Goal: Task Accomplishment & Management: Manage account settings

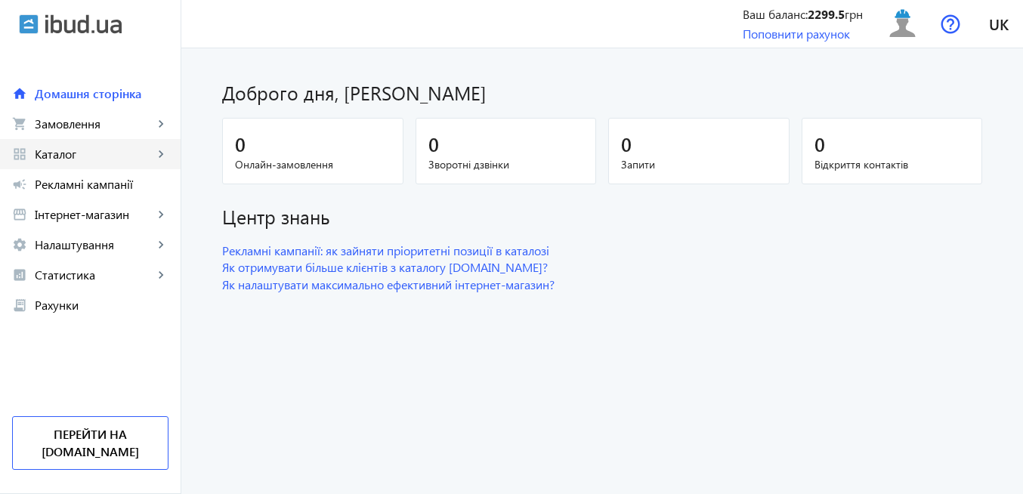
click at [100, 151] on span "Каталог" at bounding box center [94, 154] width 119 height 15
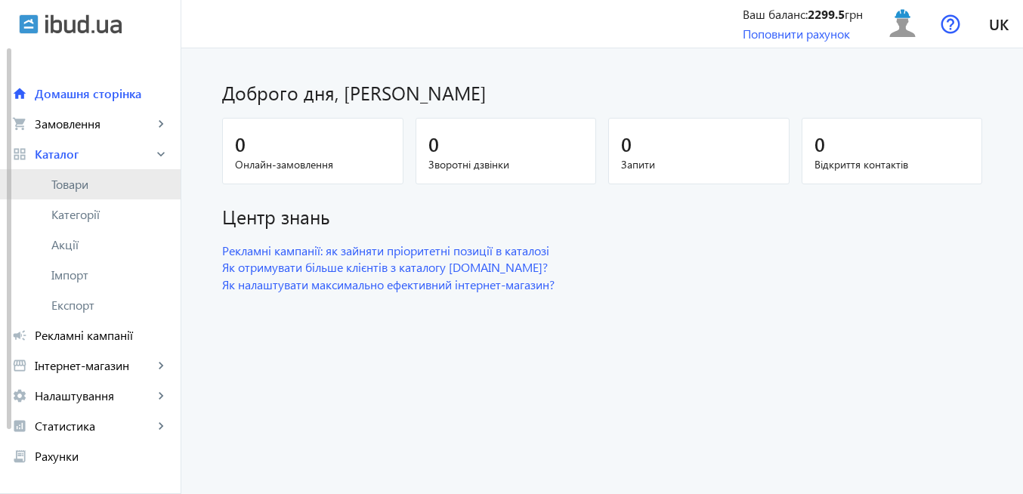
click at [91, 188] on span "Товари" at bounding box center [109, 184] width 117 height 15
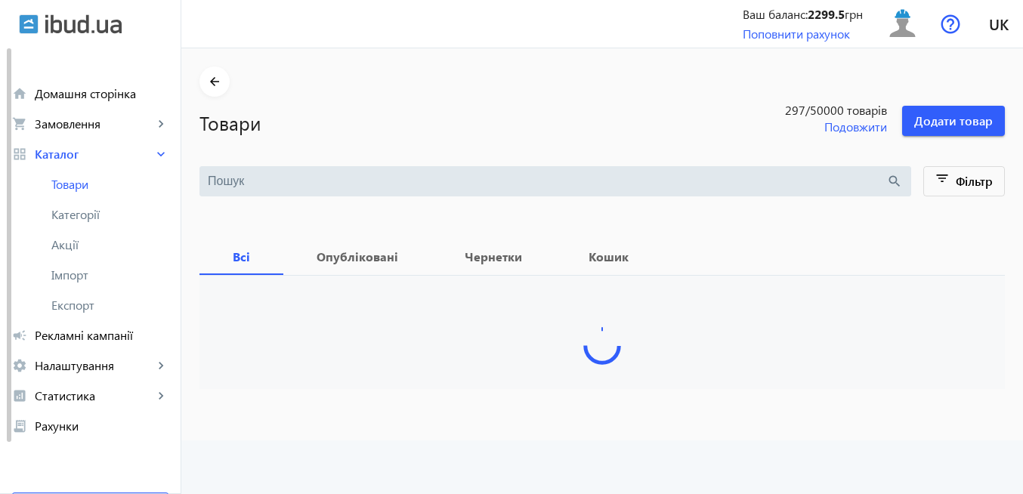
click at [353, 184] on input "search" at bounding box center [547, 181] width 678 height 17
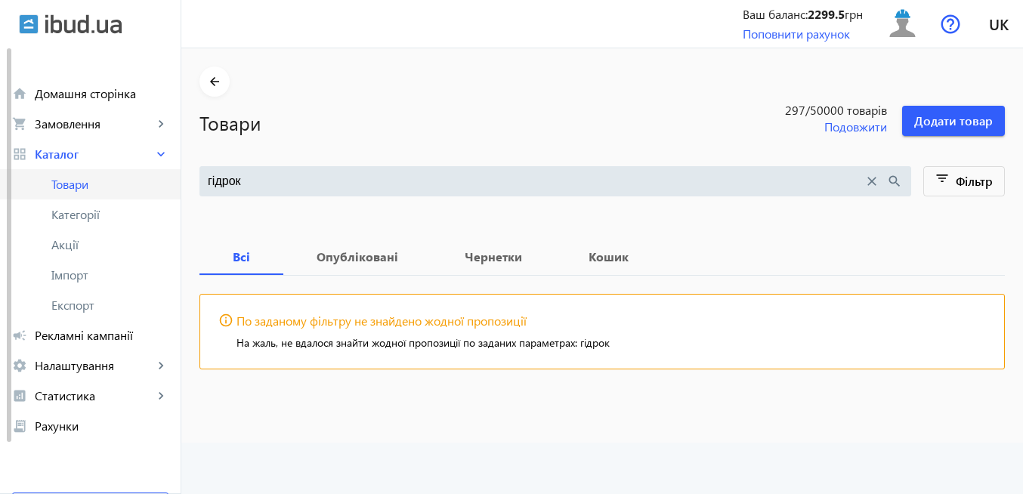
drag, startPoint x: 248, startPoint y: 177, endPoint x: 177, endPoint y: 181, distance: 70.3
click at [177, 181] on div "arrow_back home Домашня сторінка shopping_cart Замовлення keyboard_arrow_right …" at bounding box center [511, 247] width 1023 height 494
paste input "ідроксид алюмінію"
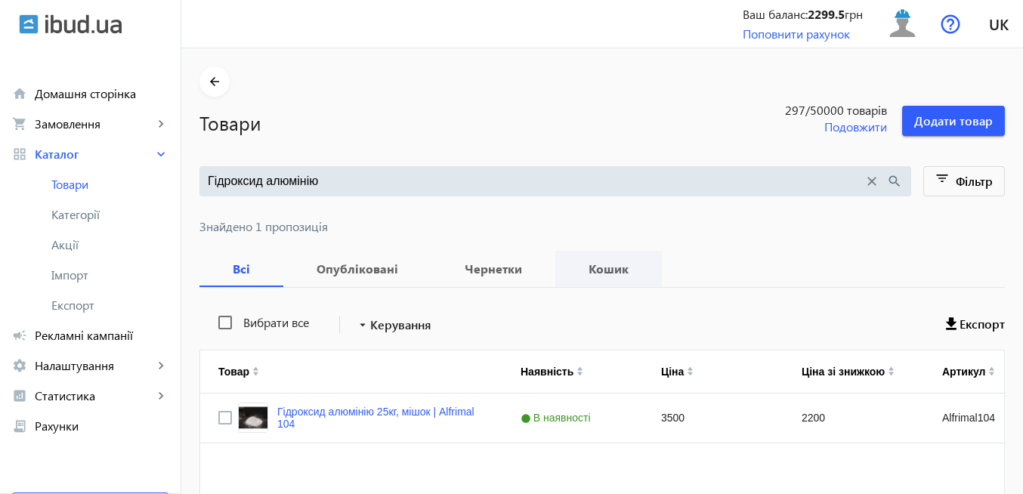
scroll to position [91, 0]
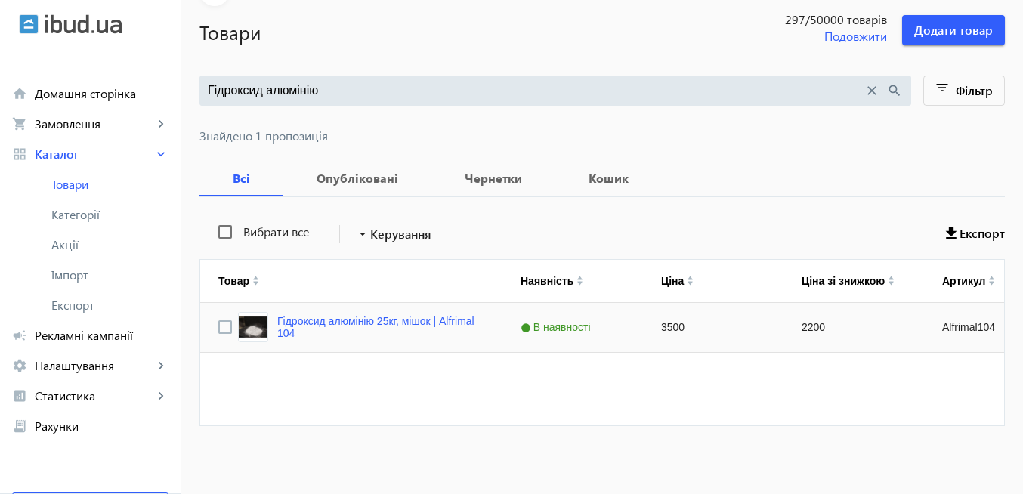
type input "Гідроксид алюмінію"
click at [288, 322] on link "Гідроксид алюмінію 25кг, мішок | Alfrimal 104" at bounding box center [380, 327] width 207 height 24
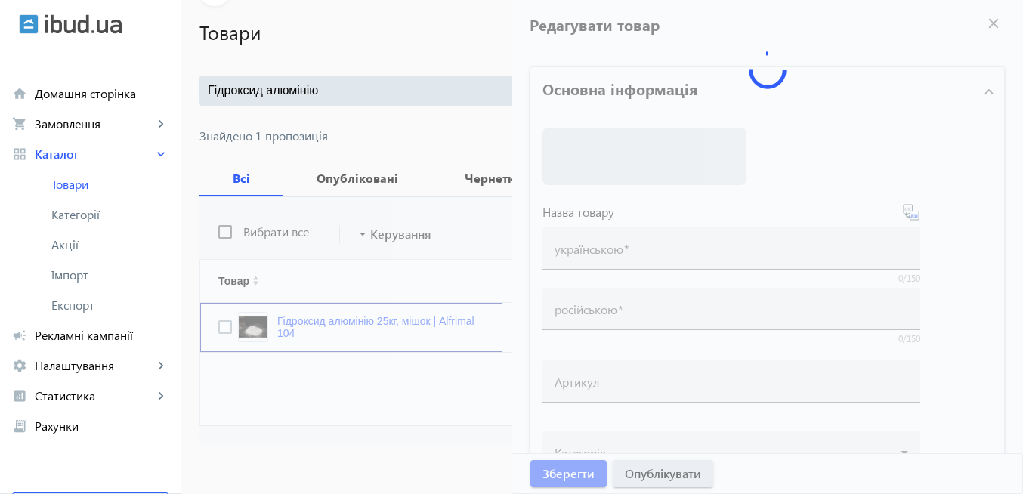
type input "Гідроксид алюмінію 25кг, мішок | Alfrimal 104"
type input "Гидроксид алюминия 25 кг, мешок | Alfrimal 104"
type input "Alfrimal104"
type input "3500"
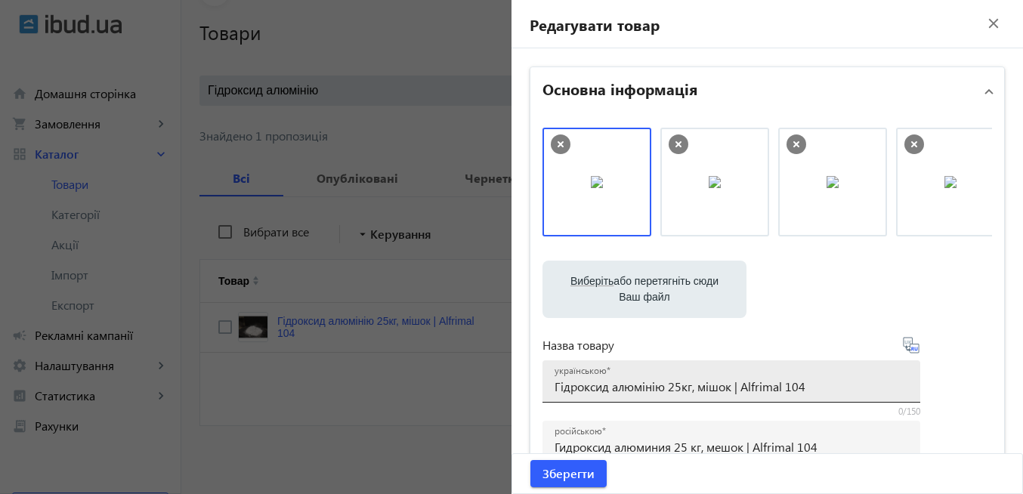
drag, startPoint x: 549, startPoint y: 385, endPoint x: 637, endPoint y: 388, distance: 88.4
click at [628, 388] on div "українською Гідроксид алюмінію 25кг, мішок | Alfrimal 104" at bounding box center [731, 381] width 378 height 42
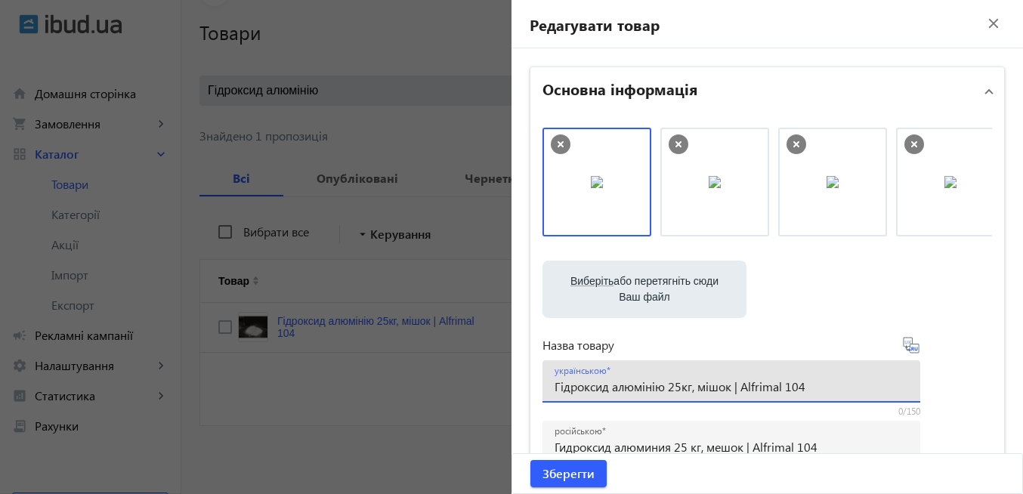
drag, startPoint x: 661, startPoint y: 387, endPoint x: 545, endPoint y: 387, distance: 116.3
click at [545, 387] on div "українською Гідроксид алюмінію 25кг, мішок | Alfrimal 104" at bounding box center [731, 381] width 378 height 42
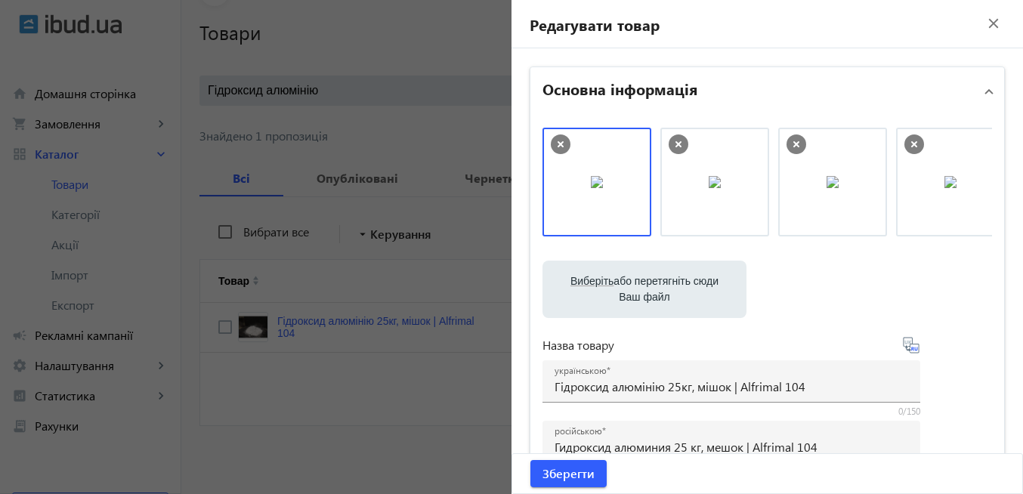
click at [987, 27] on mat-icon "close" at bounding box center [993, 23] width 23 height 23
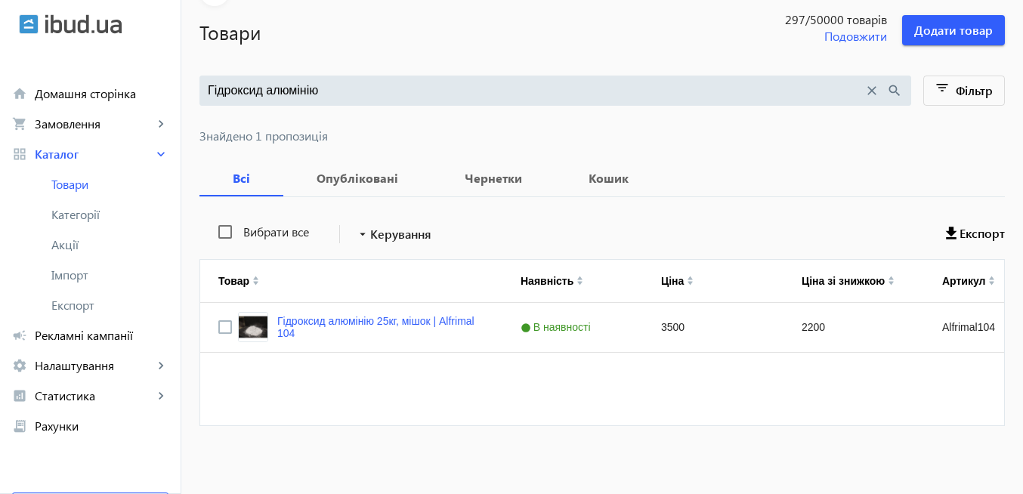
click at [325, 82] on input "Гідроксид алюмінію" at bounding box center [536, 90] width 656 height 17
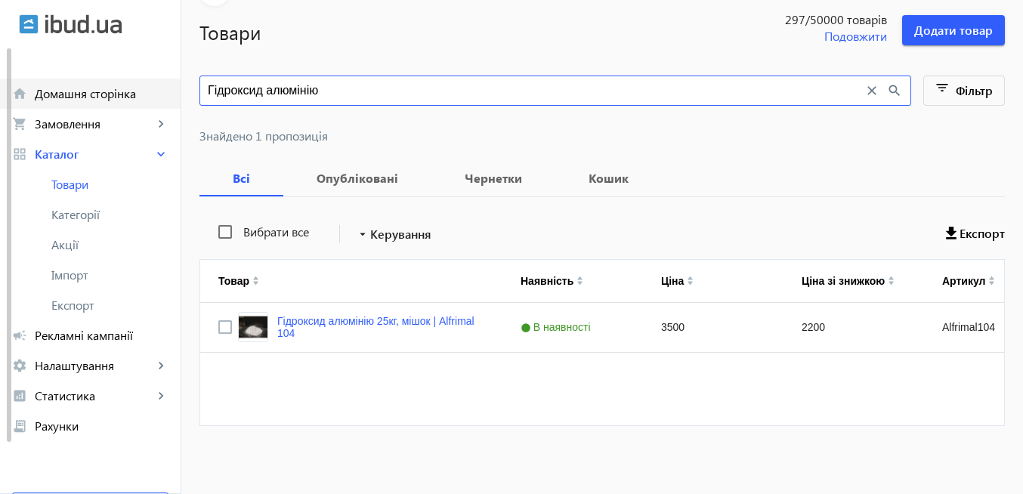
drag, startPoint x: 337, startPoint y: 93, endPoint x: 177, endPoint y: 94, distance: 160.1
click at [177, 94] on div "arrow_back home Домашня сторінка shopping_cart Замовлення keyboard_arrow_right …" at bounding box center [511, 202] width 1023 height 586
paste input "арбонова тканина"
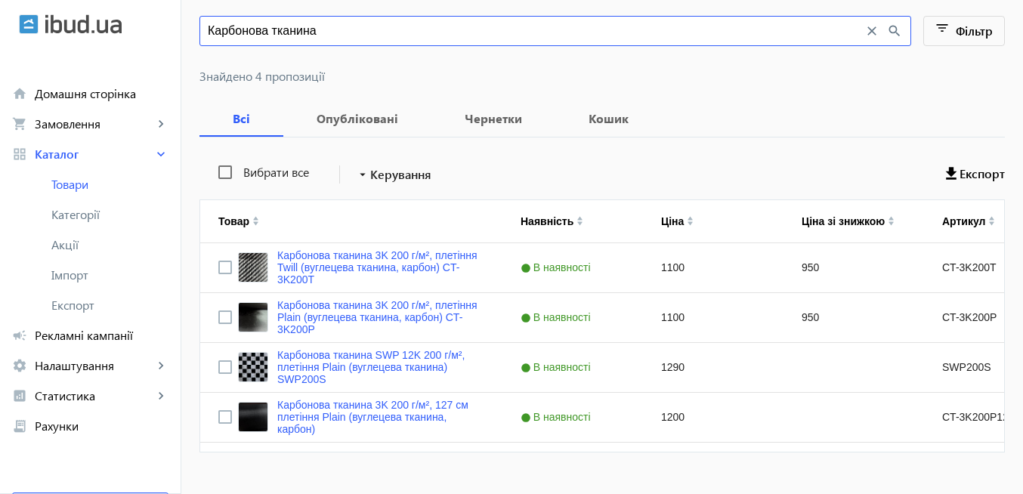
scroll to position [178, 0]
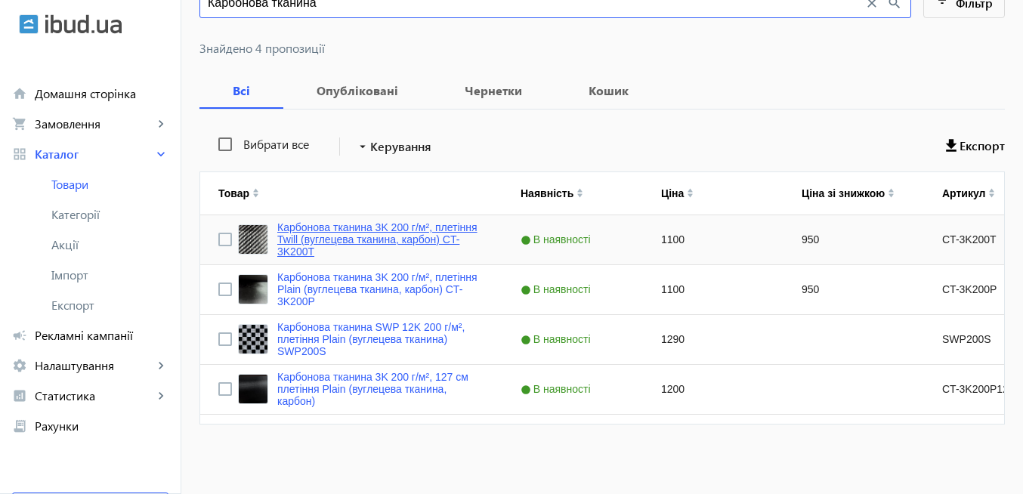
type input "Карбонова тканина"
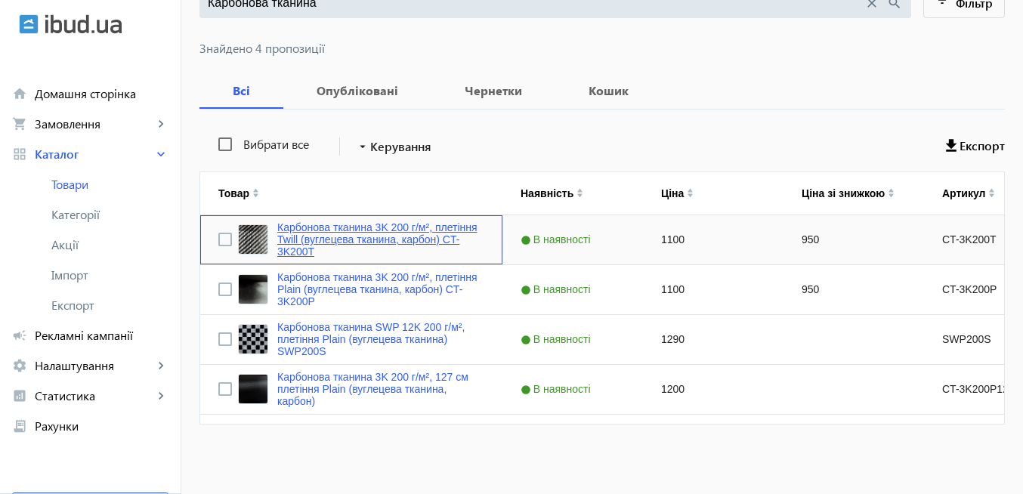
click at [329, 235] on link "Карбонова тканина 3K 200 г/м², плетіння Twill (вуглецева тканина, карбон) CT-3K…" at bounding box center [380, 239] width 207 height 36
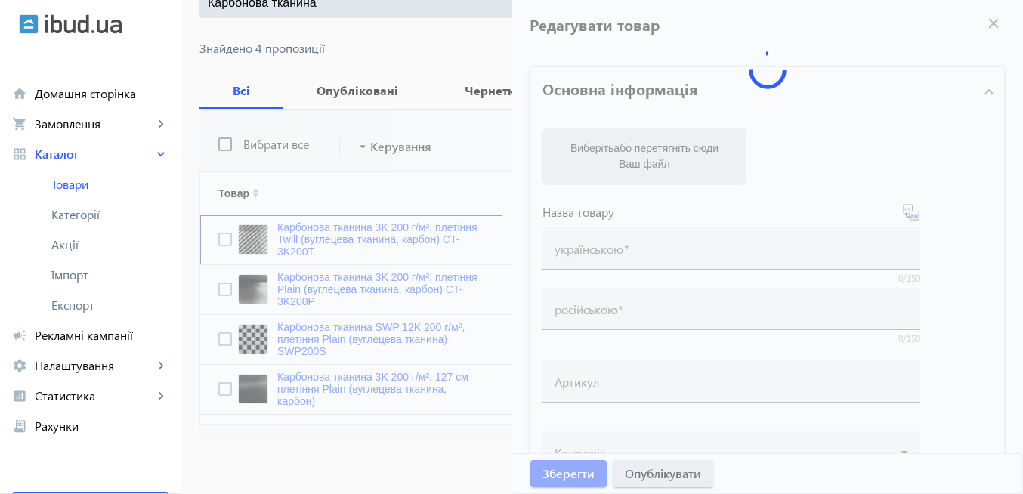
type input "Карбонова тканина 3K 200 г/м², плетіння Twill (вуглецева тканина, карбон) CT-3K…"
type input "Карбоновая ткань 3K 200 г/м², плетение Twill (углеродная ткань, карбон) CT-3K20…"
type input "CT-3K200T"
type input "1100"
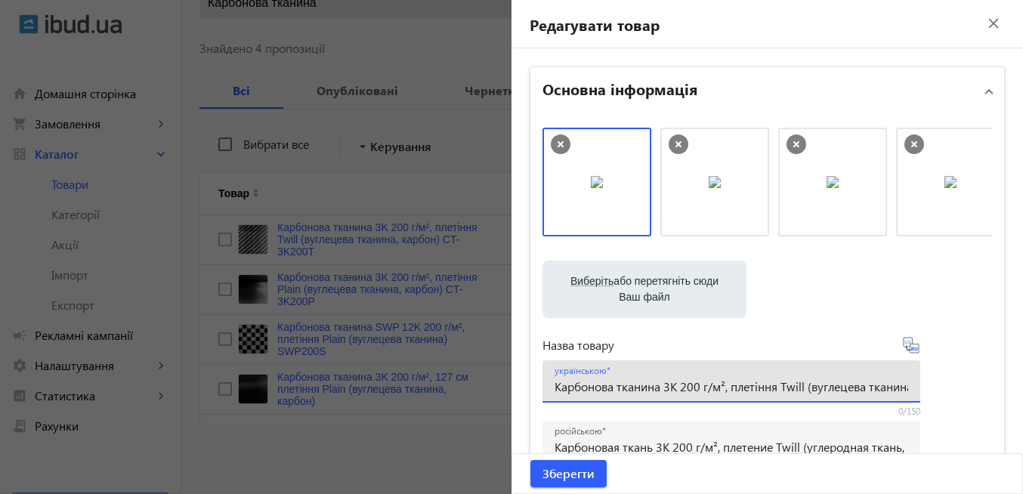
drag, startPoint x: 550, startPoint y: 386, endPoint x: 657, endPoint y: 388, distance: 107.3
click at [657, 388] on input "Карбонова тканина 3K 200 г/м², плетіння Twill (вуглецева тканина, карбон) CT-3K…" at bounding box center [730, 386] width 353 height 16
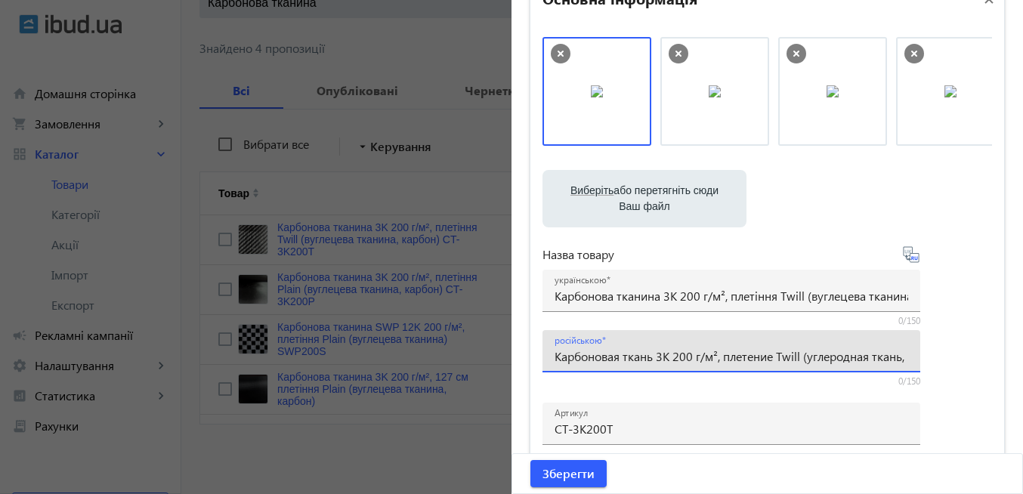
drag, startPoint x: 552, startPoint y: 357, endPoint x: 649, endPoint y: 354, distance: 97.5
click at [649, 354] on input "Карбоновая ткань 3K 200 г/м², плетение Twill (углеродная ткань, карбон) CT-3K20…" at bounding box center [730, 356] width 353 height 16
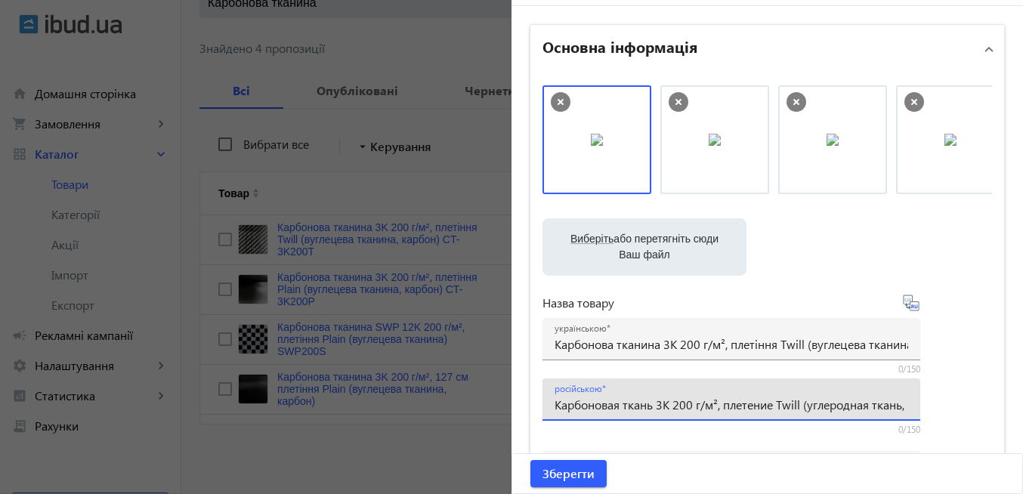
scroll to position [0, 0]
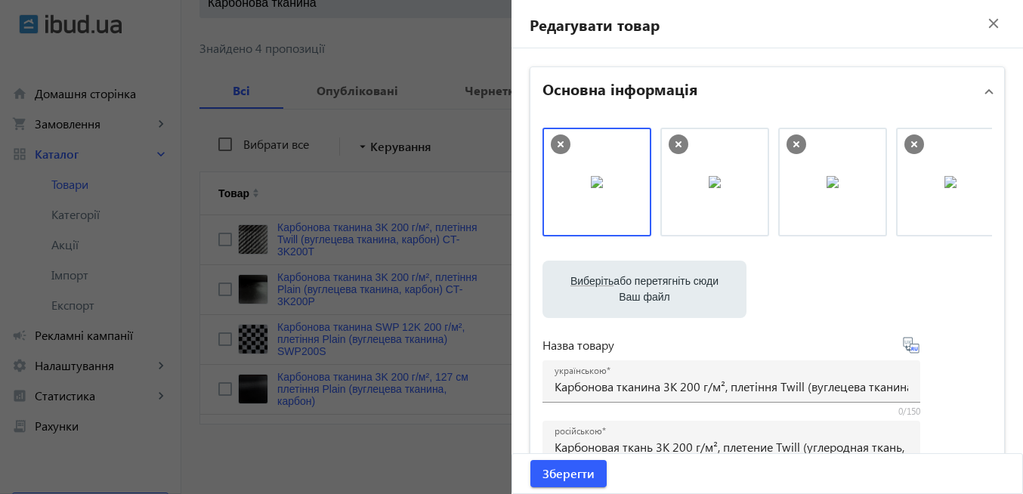
click at [985, 22] on mat-icon "close" at bounding box center [993, 23] width 23 height 23
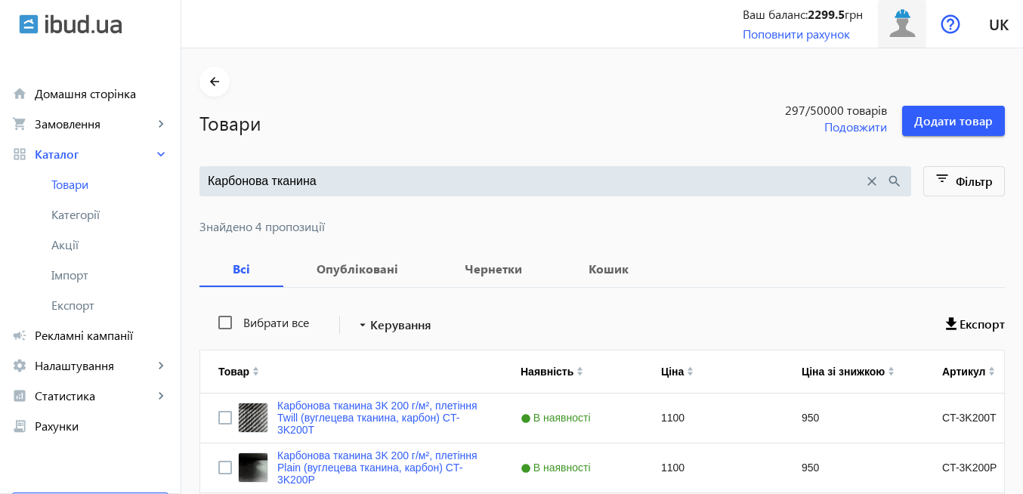
click at [896, 32] on img at bounding box center [902, 24] width 34 height 34
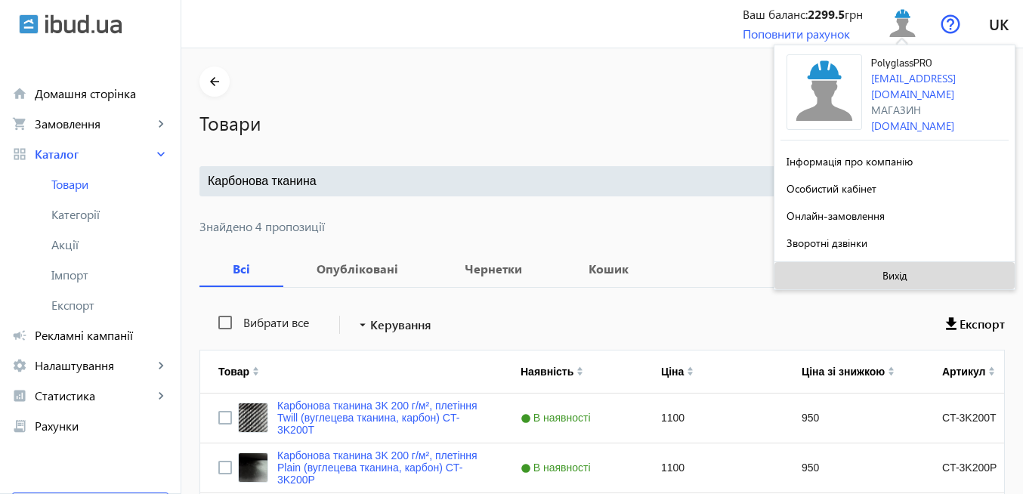
click at [899, 279] on span at bounding box center [894, 276] width 240 height 36
